Goal: Task Accomplishment & Management: Manage account settings

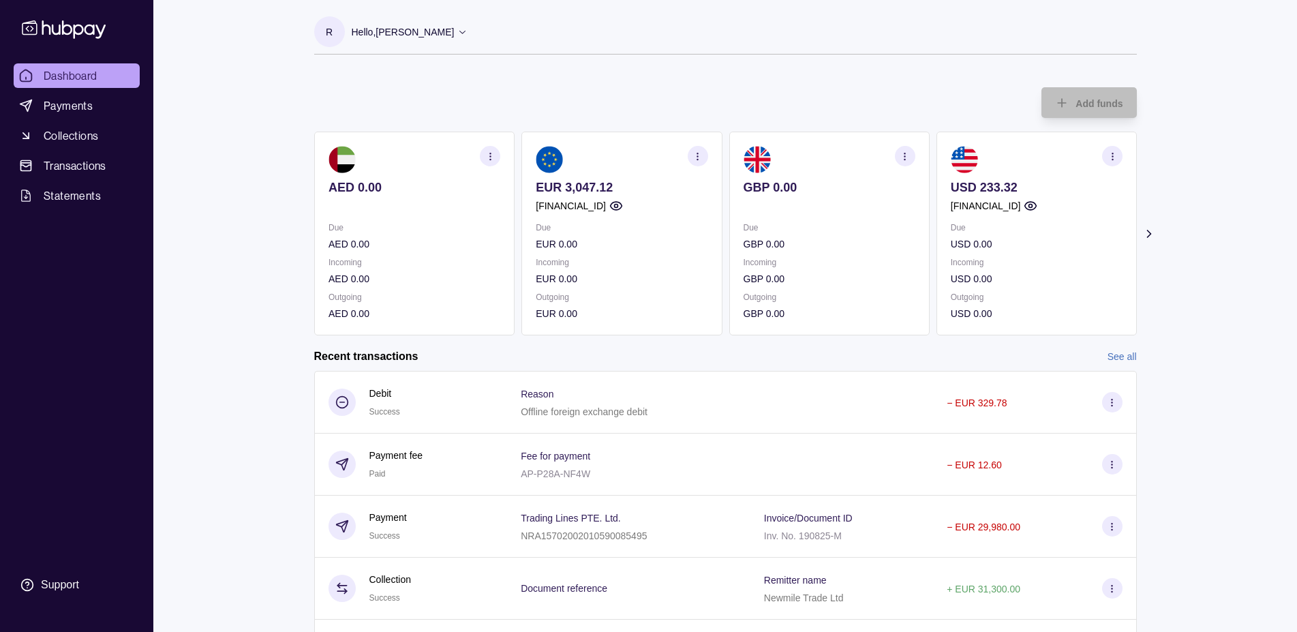
click at [748, 89] on div "Add funds AED 0.00 Due AED 0.00 Incoming AED 0.00 Outgoing AED 0.00 EUR 3,047.1…" at bounding box center [725, 205] width 822 height 262
click at [490, 31] on section "R Hello, [PERSON_NAME] Millennium Trade Limited Account Terms and conditions Pr…" at bounding box center [725, 35] width 822 height 38
click at [468, 31] on div "Hello, [PERSON_NAME]" at bounding box center [410, 32] width 117 height 29
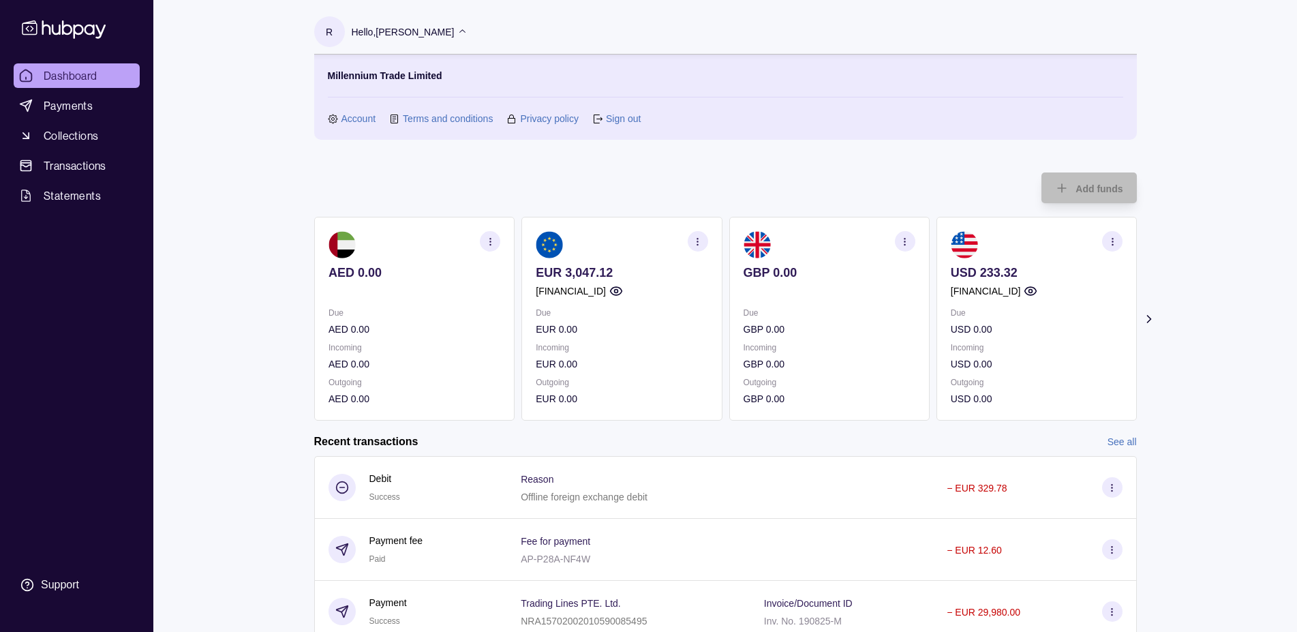
click at [628, 123] on link "Sign out" at bounding box center [623, 118] width 35 height 15
